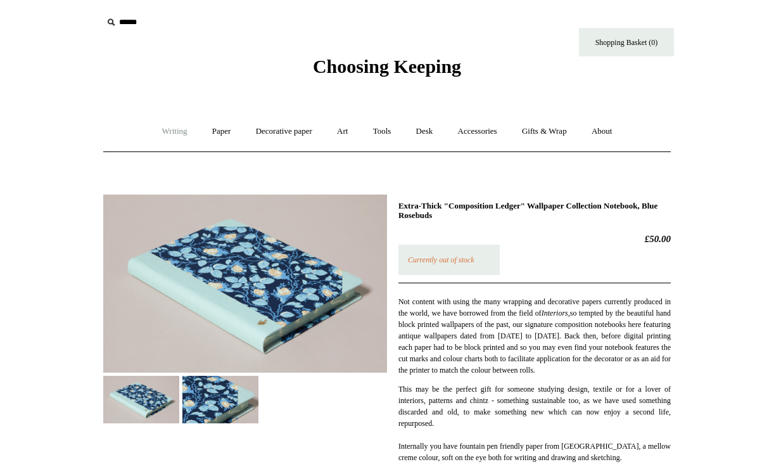
click at [161, 130] on link "Writing +" at bounding box center [175, 132] width 48 height 34
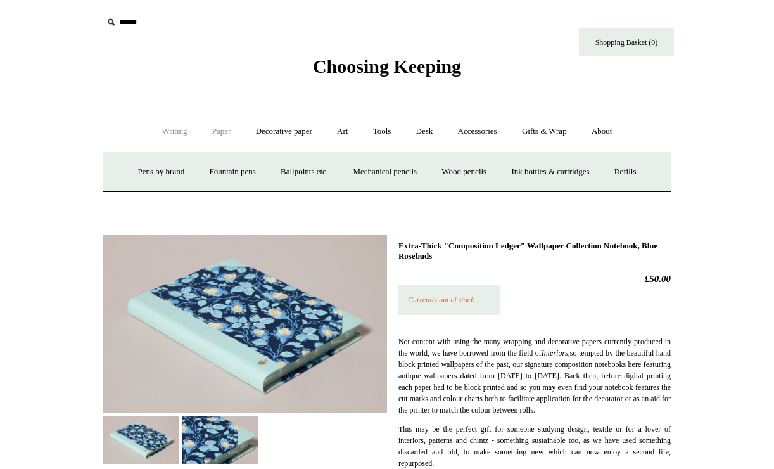
click at [214, 132] on link "Paper +" at bounding box center [222, 132] width 42 height 34
click at [196, 176] on link "Notebooks +" at bounding box center [209, 172] width 58 height 34
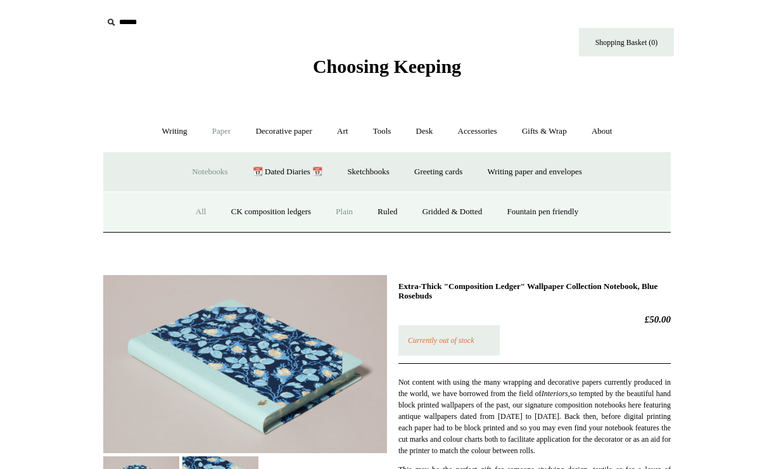
click at [341, 213] on link "Plain" at bounding box center [344, 212] width 40 height 34
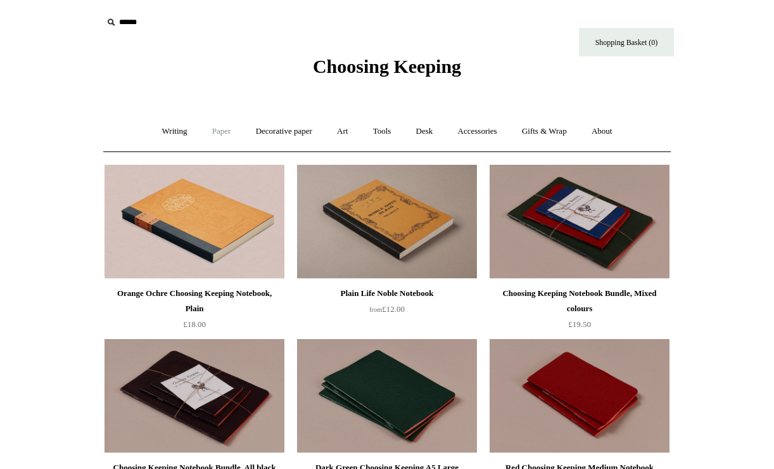
click at [211, 137] on link "Paper +" at bounding box center [222, 132] width 42 height 34
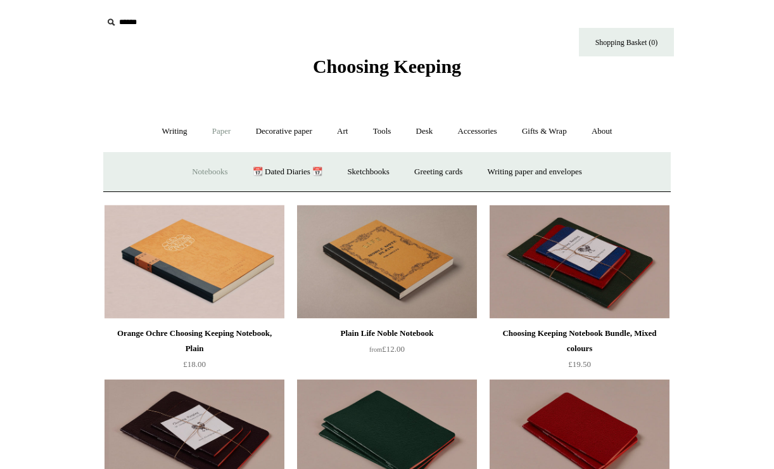
click at [193, 165] on link "Notebooks +" at bounding box center [209, 172] width 58 height 34
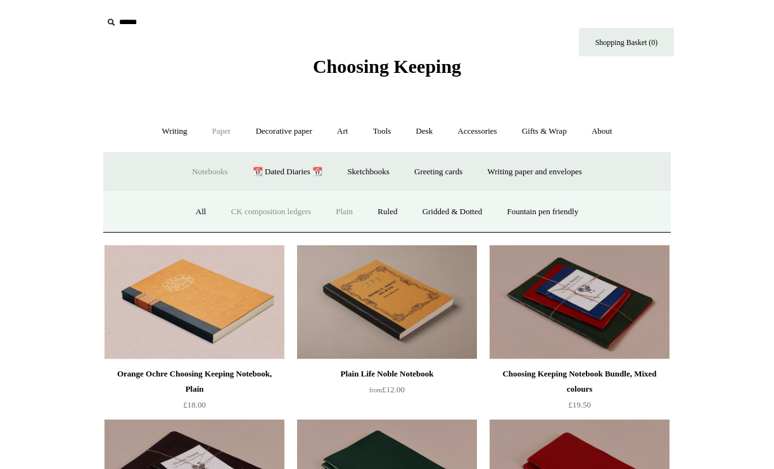
click at [277, 213] on link "CK composition ledgers" at bounding box center [271, 212] width 103 height 34
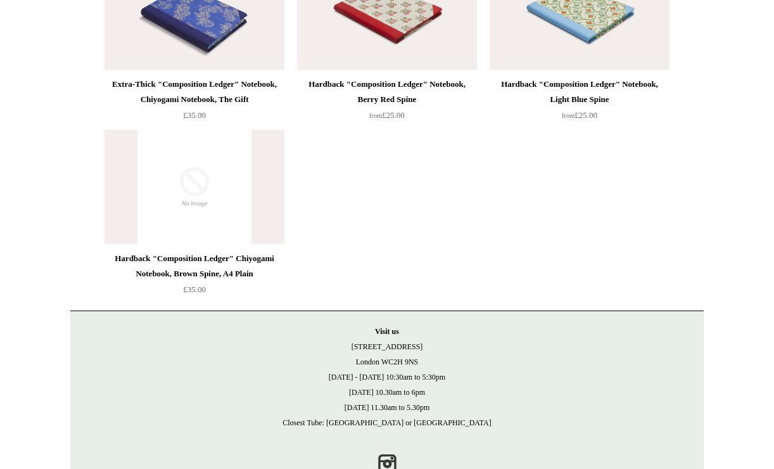
scroll to position [2997, 0]
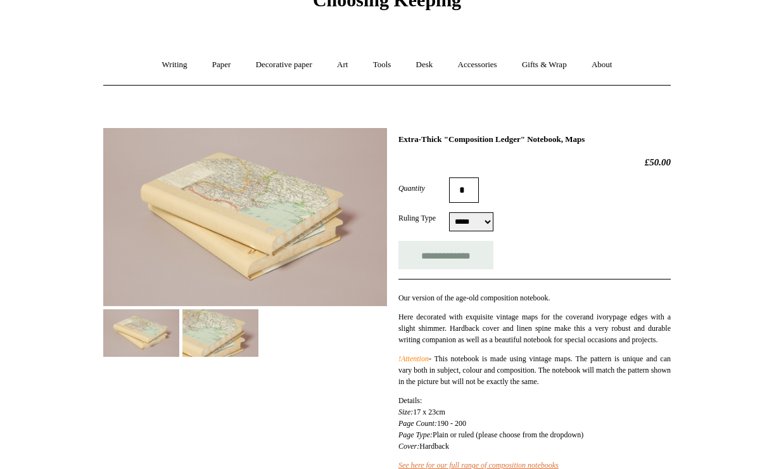
scroll to position [67, 0]
click at [474, 215] on select "***** *****" at bounding box center [471, 220] width 44 height 19
select select "*****"
